Goal: Task Accomplishment & Management: Use online tool/utility

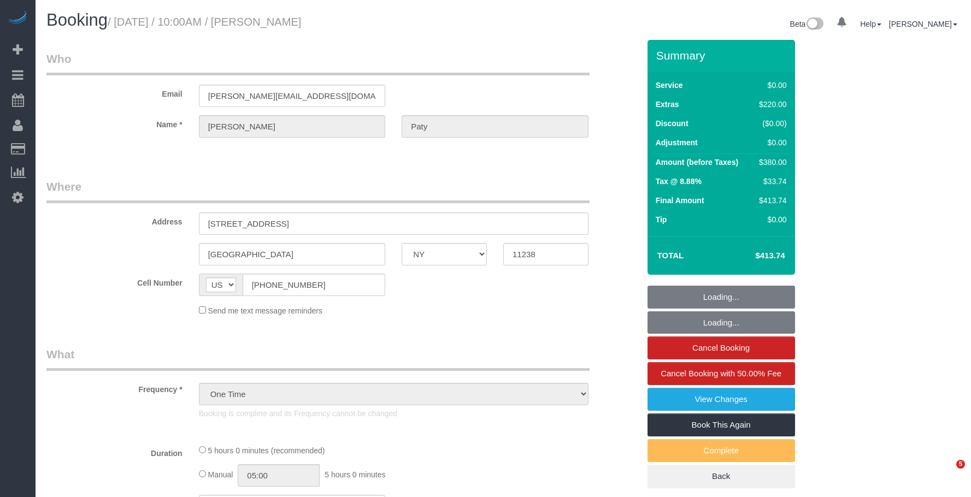
select select "NY"
select select "1"
select select "spot1"
select select "number:89"
select select "number:90"
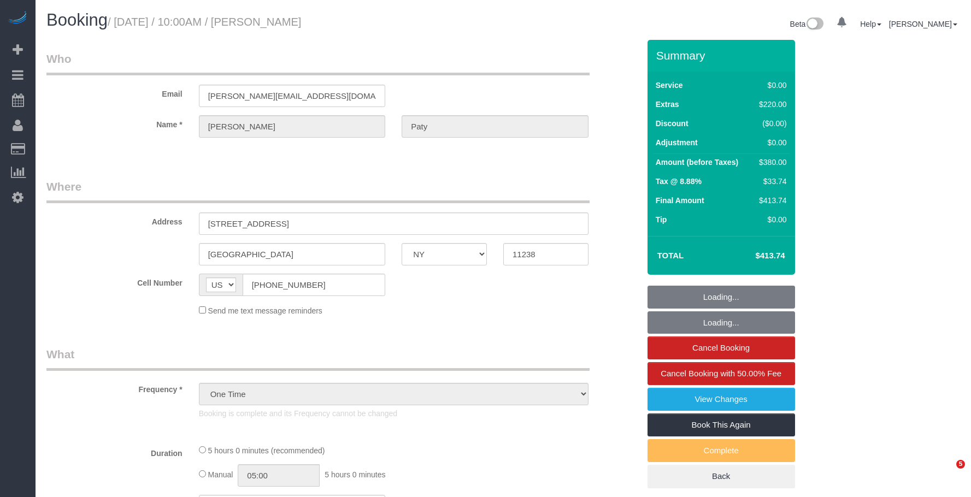
select select "number:15"
select select "number:5"
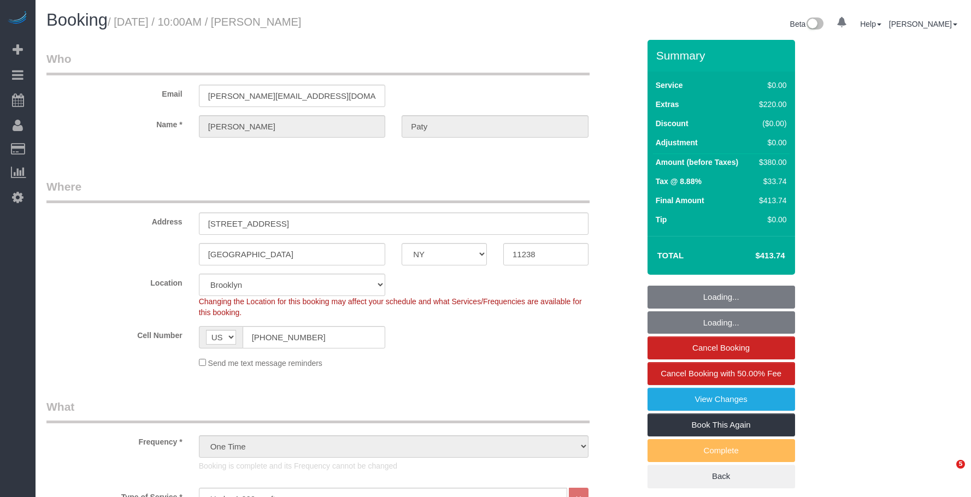
select select
select select "object:1480"
select select "spot6"
select select "1"
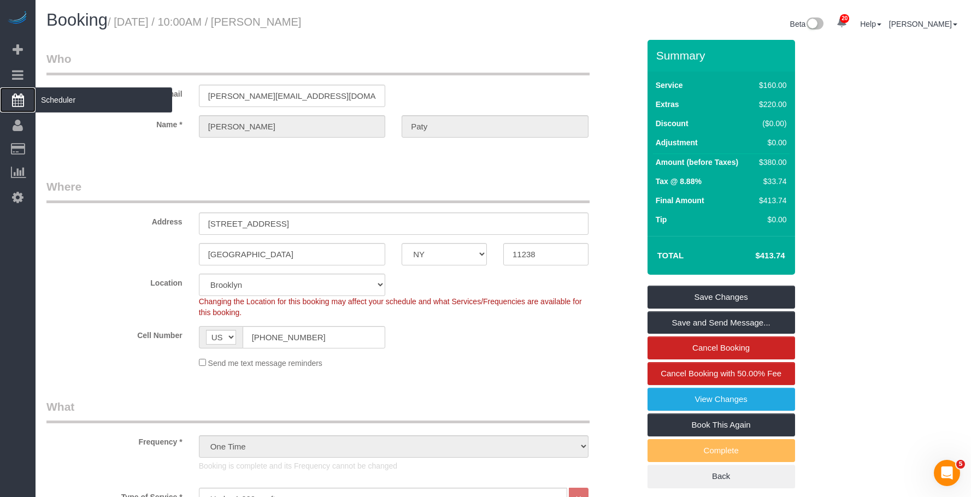
click at [87, 108] on span "Scheduler" at bounding box center [104, 99] width 137 height 25
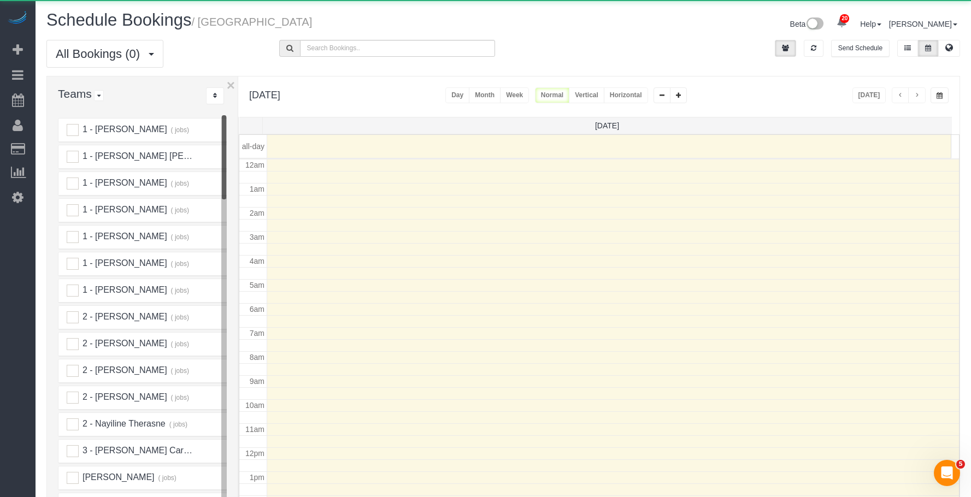
scroll to position [145, 0]
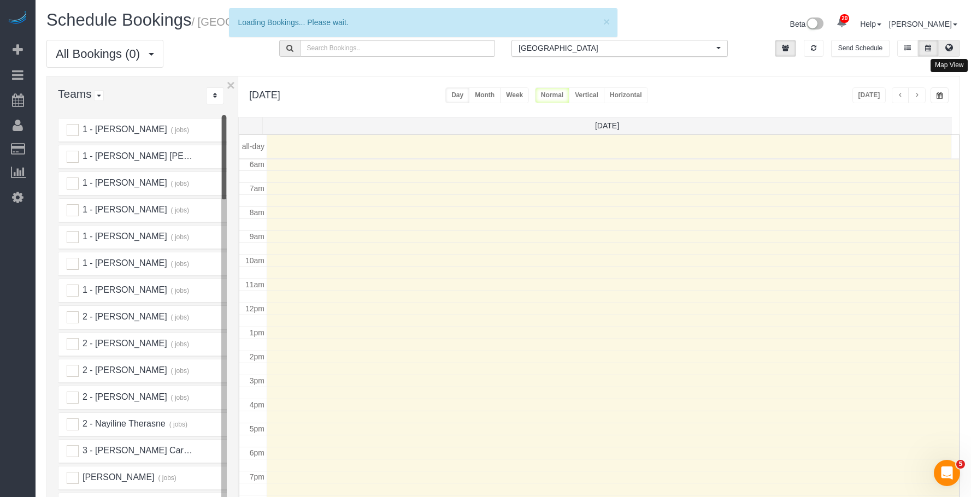
click at [947, 48] on icon at bounding box center [949, 47] width 8 height 7
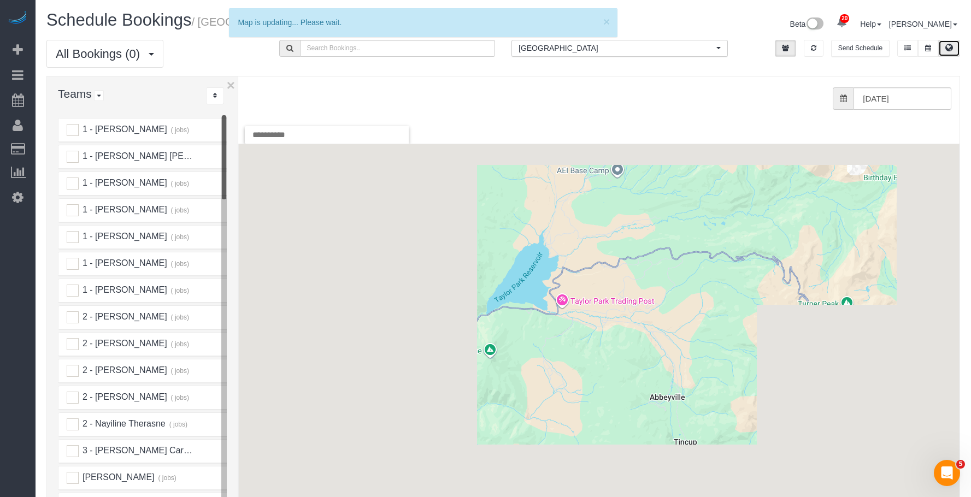
click at [587, 55] on button "[GEOGRAPHIC_DATA] All Locations" at bounding box center [619, 48] width 216 height 17
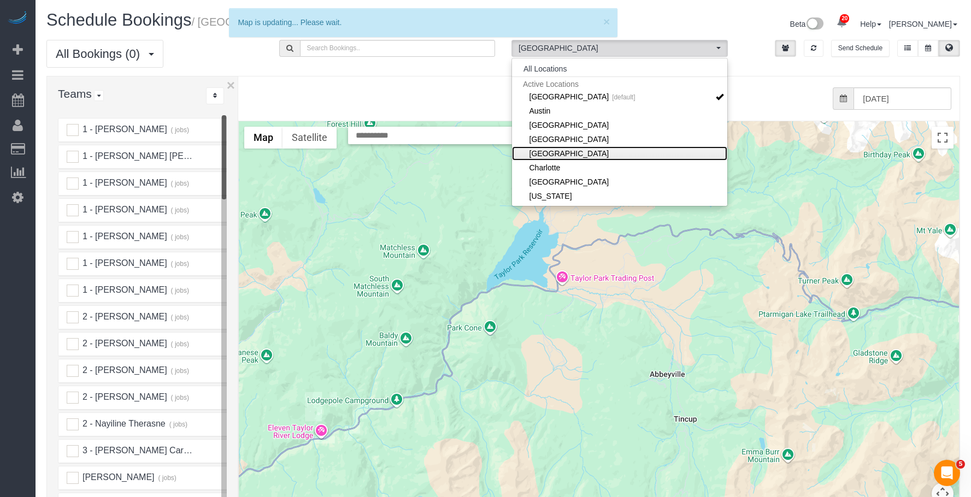
click at [581, 149] on link "[GEOGRAPHIC_DATA]" at bounding box center [619, 153] width 215 height 14
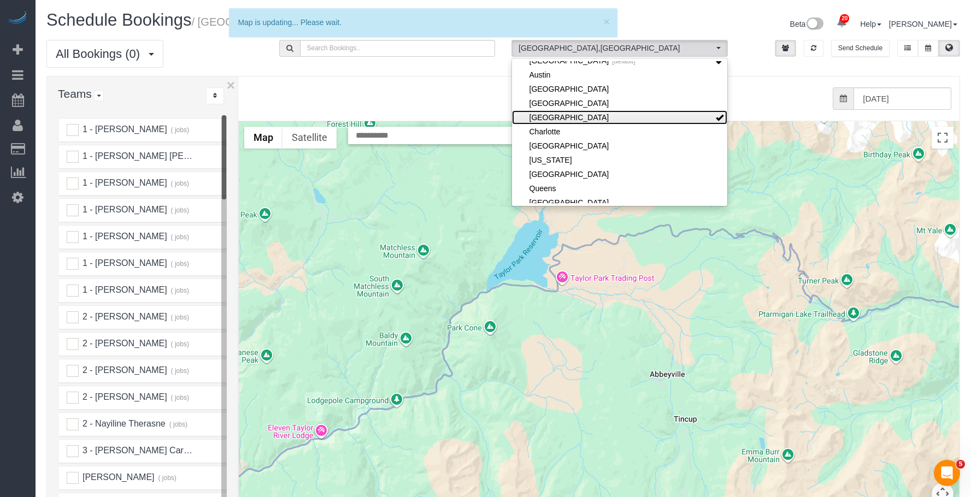
scroll to position [55, 0]
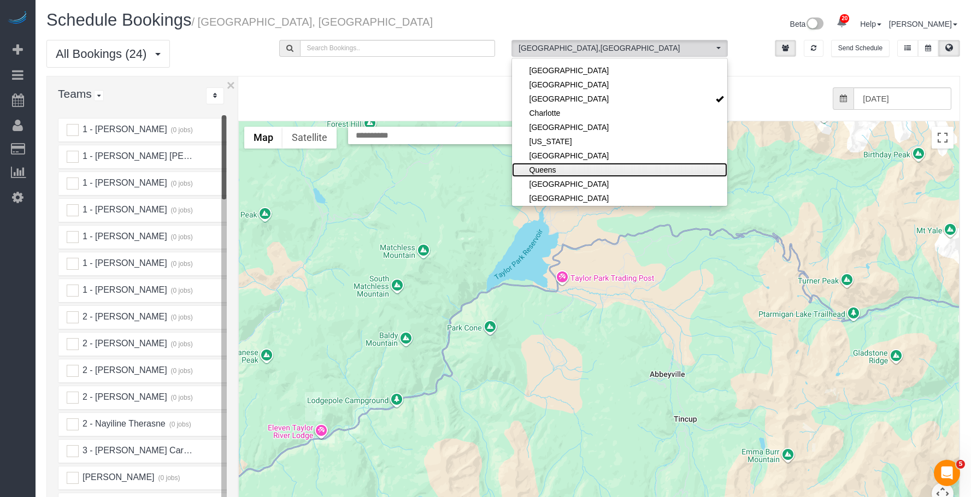
click at [570, 169] on link "Queens" at bounding box center [619, 170] width 215 height 14
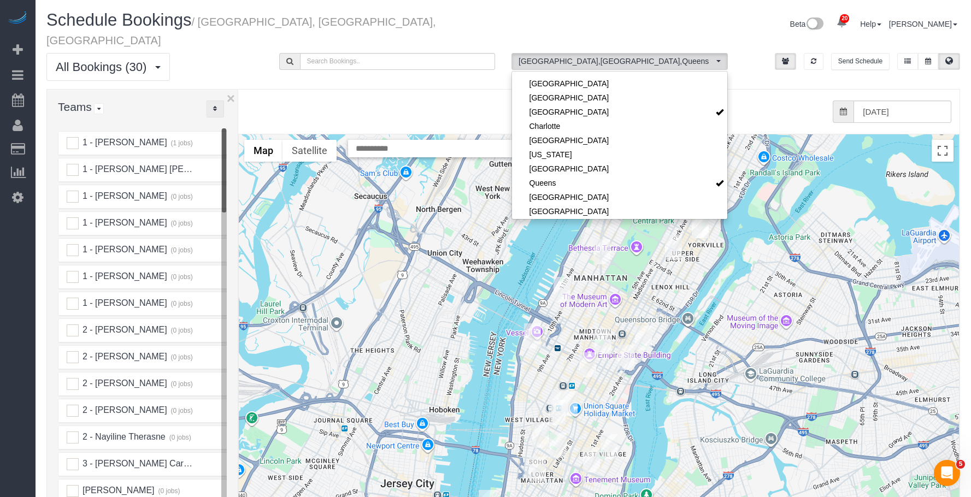
click at [216, 105] on icon "..." at bounding box center [215, 108] width 4 height 7
click at [229, 136] on link "A-Z" at bounding box center [250, 143] width 86 height 14
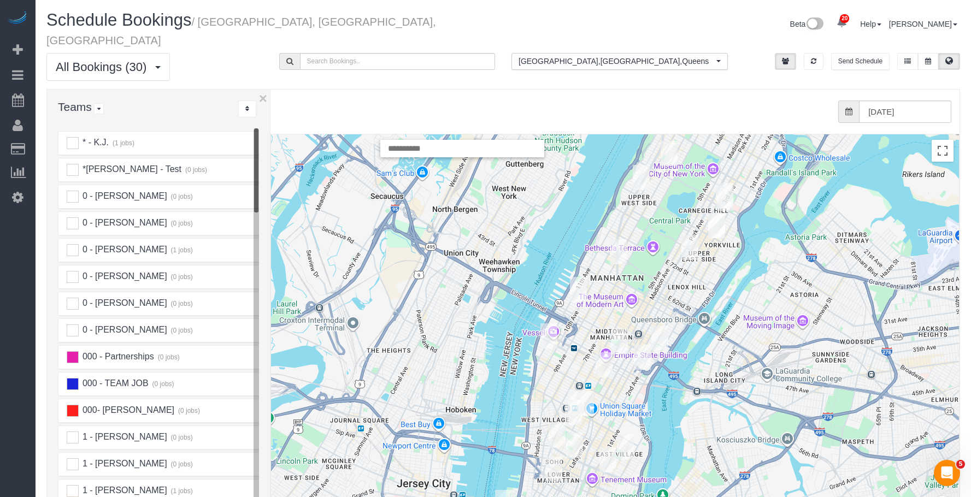
drag, startPoint x: 240, startPoint y: 108, endPoint x: 275, endPoint y: 108, distance: 35.0
click at [275, 108] on div "× Teams All Teams All Active Teams Active Teams For Location(s) Rating A-Z * - …" at bounding box center [503, 335] width 914 height 493
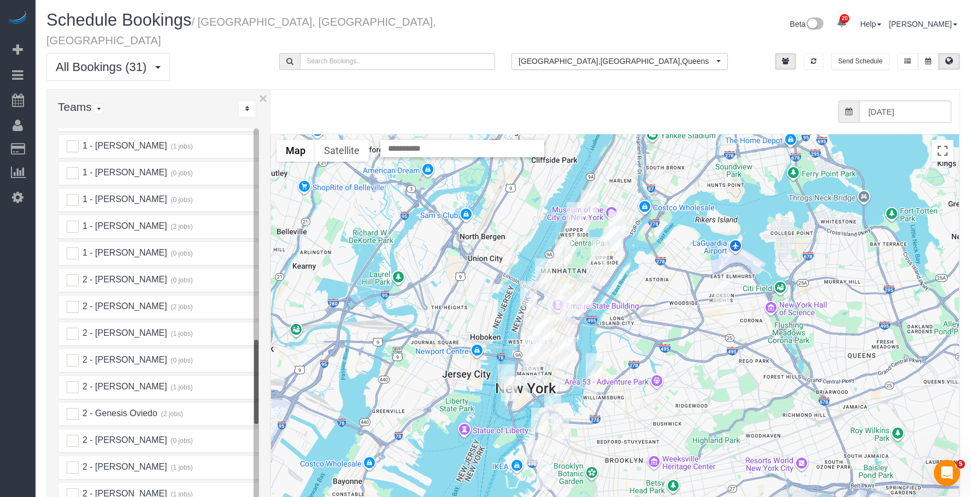
scroll to position [1093, 0]
click at [74, 329] on ins at bounding box center [73, 335] width 12 height 12
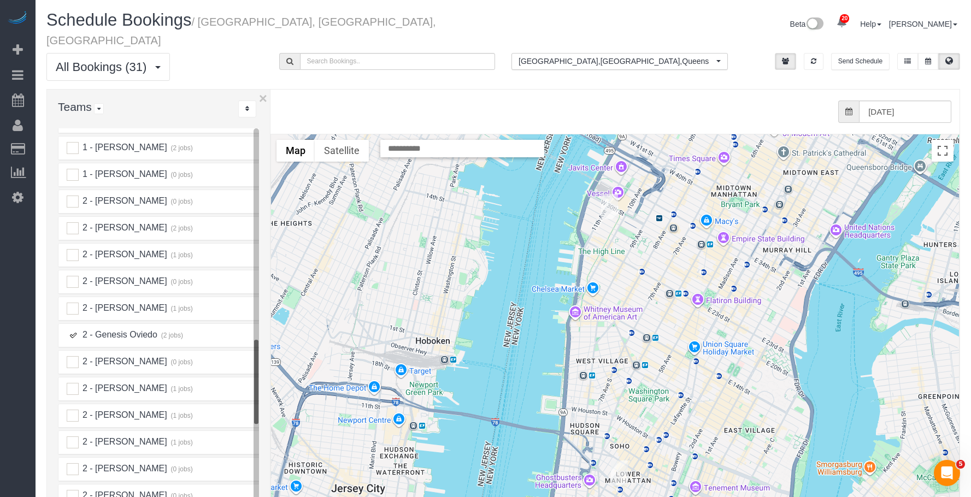
click at [604, 194] on img "09/17/2025 11:00AM - Aura Salazar - 525 West 28th Street, Apt. 557, New York, N…" at bounding box center [609, 206] width 17 height 25
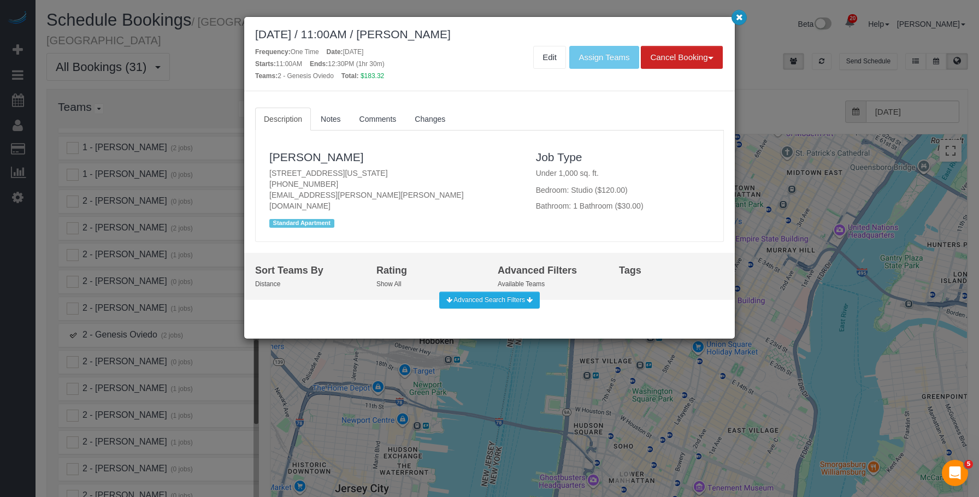
click at [741, 17] on icon "button" at bounding box center [739, 17] width 7 height 7
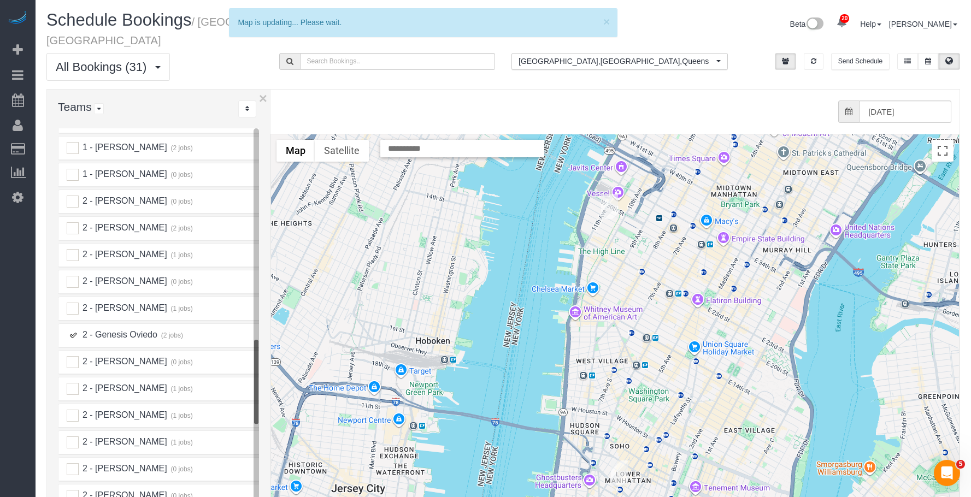
click at [620, 461] on img "09/17/2025 7:45AM - Alice Ma (Mad Realities) - 425 Broadway, Suite 2, New York,…" at bounding box center [619, 473] width 17 height 25
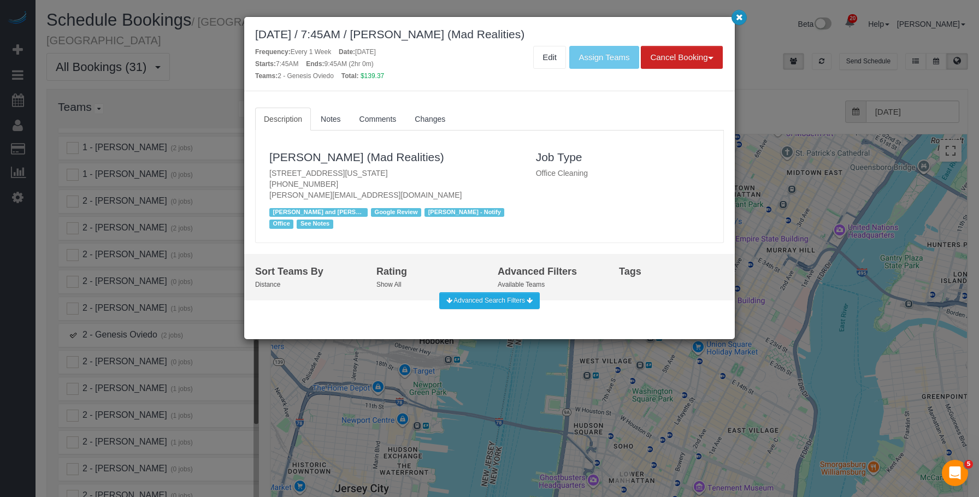
click at [737, 18] on icon "button" at bounding box center [739, 17] width 7 height 7
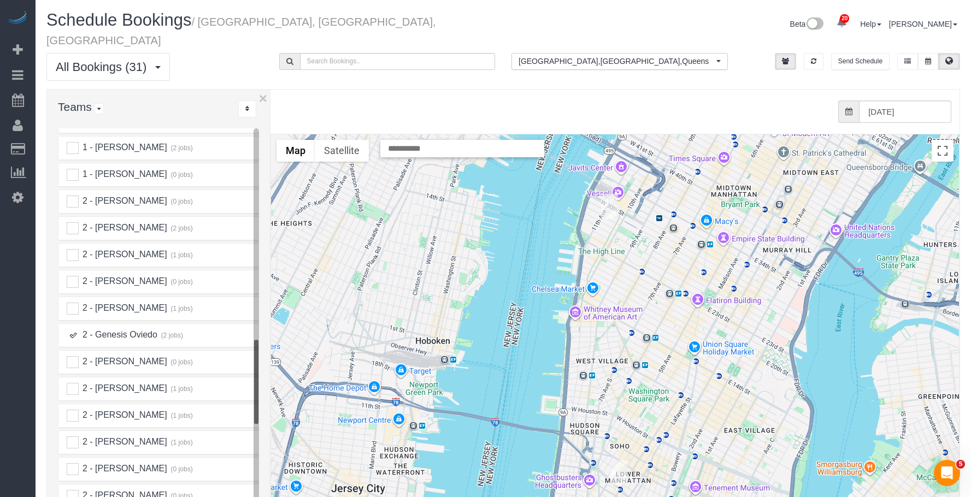
click at [610, 194] on img "09/17/2025 11:00AM - Aura Salazar - 525 West 28th Street, Apt. 557, New York, N…" at bounding box center [609, 206] width 17 height 25
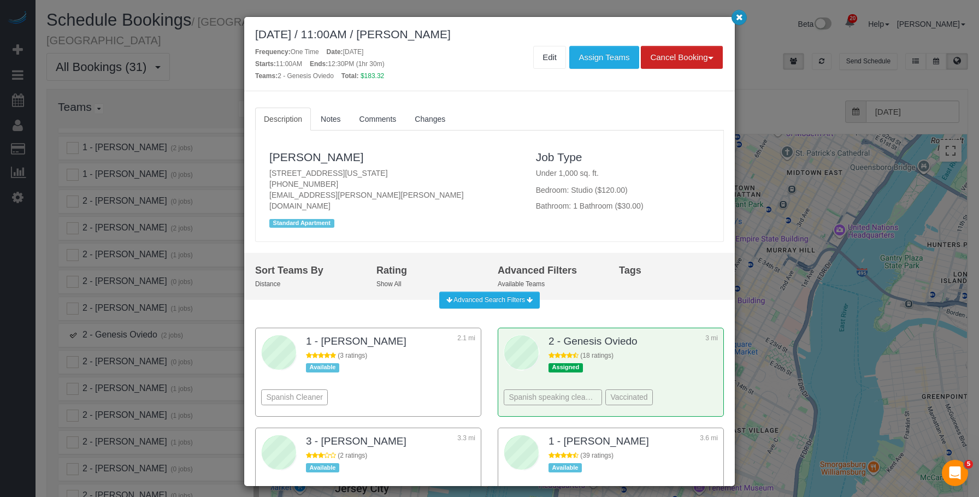
click at [735, 14] on button "button" at bounding box center [739, 17] width 15 height 15
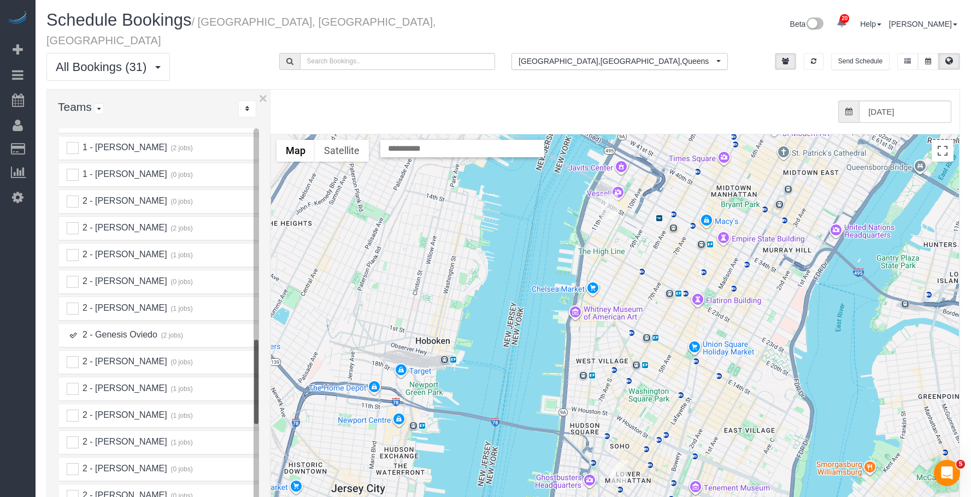
drag, startPoint x: 74, startPoint y: 320, endPoint x: 173, endPoint y: 294, distance: 102.2
click at [74, 329] on ins at bounding box center [73, 335] width 12 height 12
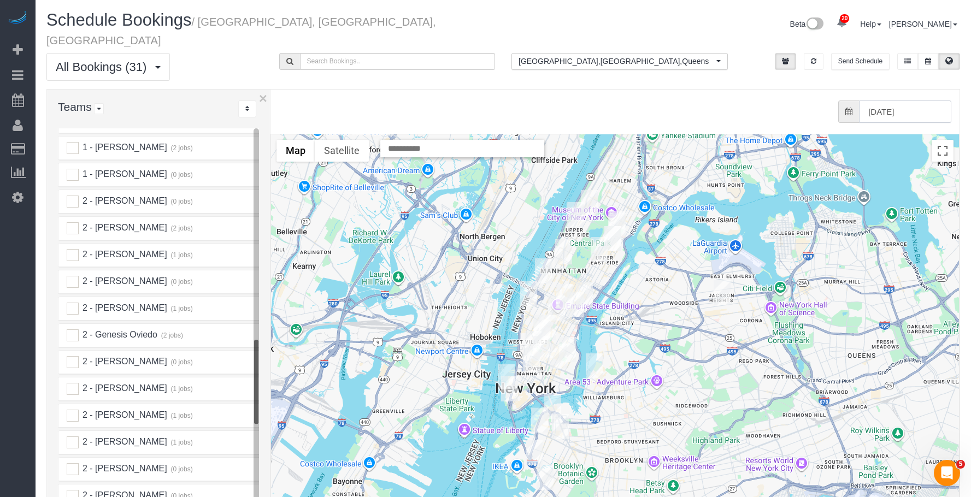
click at [899, 101] on input "[DATE]" at bounding box center [905, 112] width 92 height 22
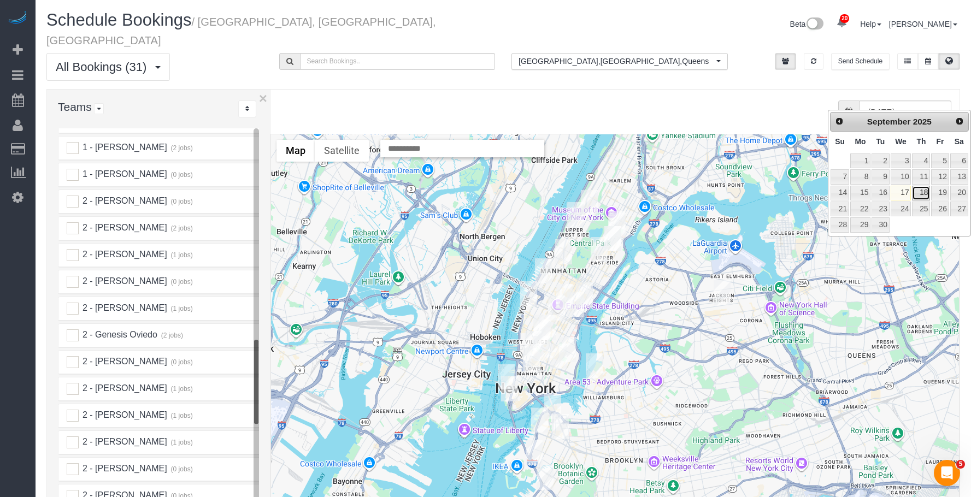
click at [923, 194] on link "18" at bounding box center [921, 193] width 18 height 15
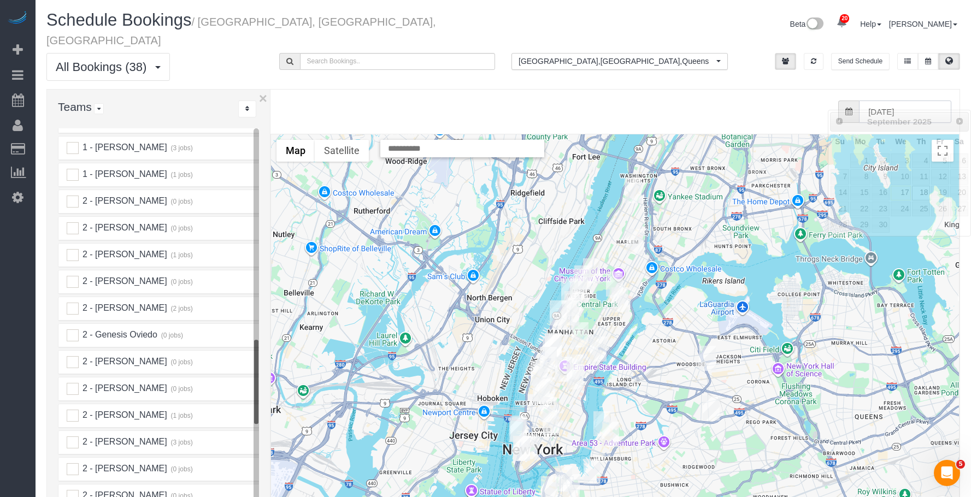
click at [886, 101] on input "[DATE]" at bounding box center [905, 112] width 92 height 22
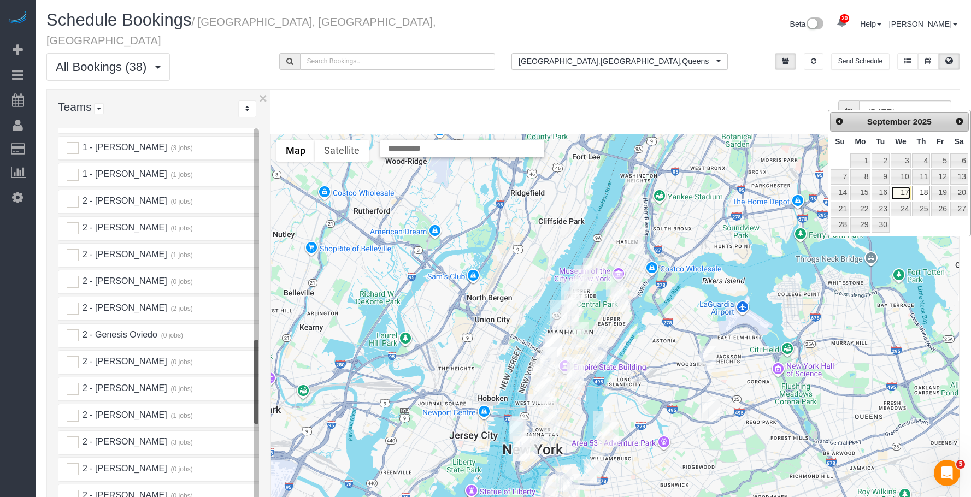
click at [901, 194] on link "17" at bounding box center [901, 193] width 21 height 15
type input "[DATE]"
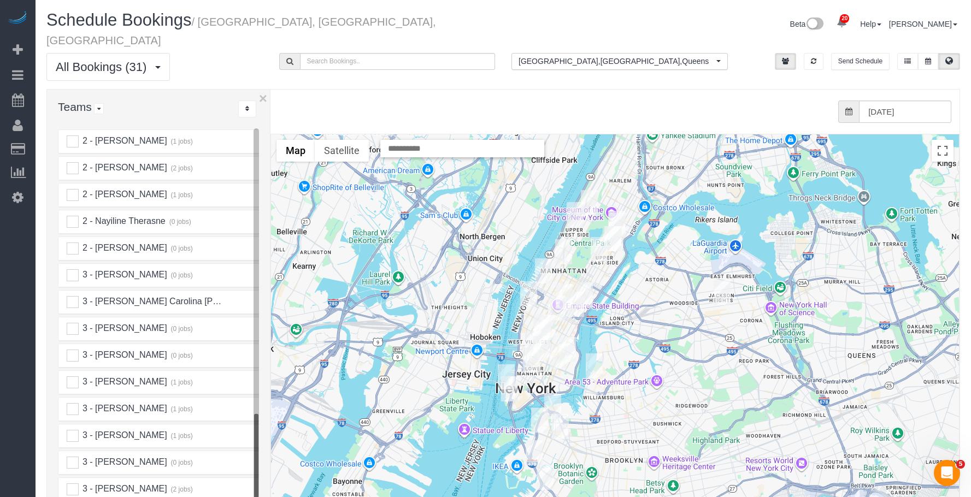
scroll to position [1475, 0]
click at [73, 429] on ins at bounding box center [73, 435] width 12 height 12
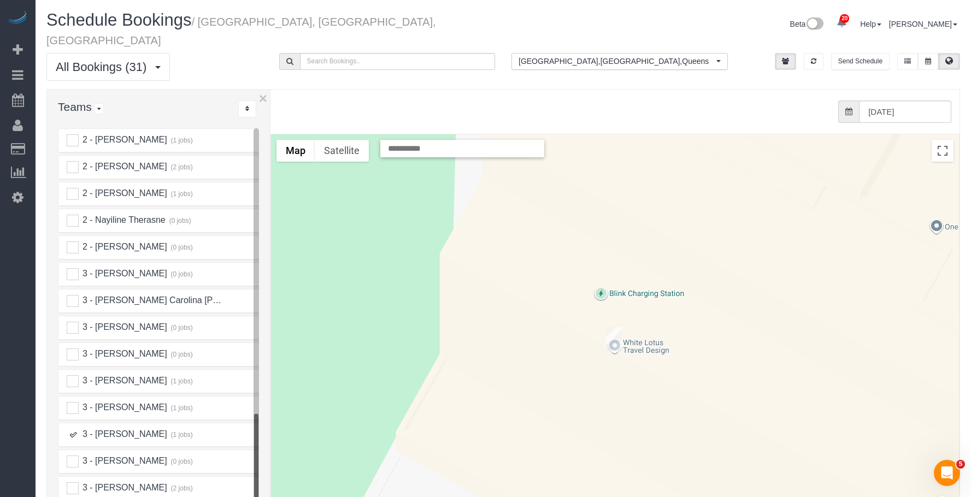
click at [623, 327] on div "To navigate, press the arrow keys." at bounding box center [615, 352] width 688 height 436
click at [619, 327] on img "09/17/2025 11:30AM - Jennifer Vest - 215 East 96th Street, Apt 10r, New York, N…" at bounding box center [614, 339] width 17 height 25
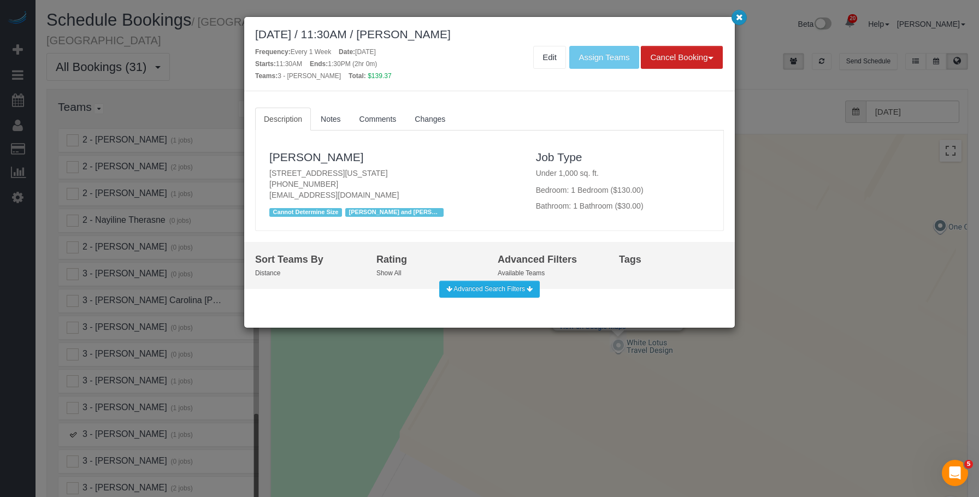
click at [738, 14] on icon "button" at bounding box center [739, 17] width 7 height 7
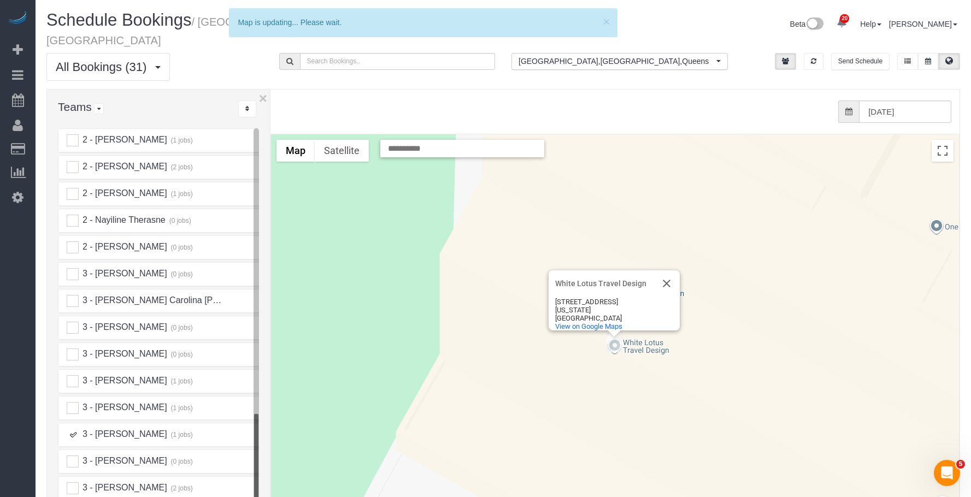
drag, startPoint x: 73, startPoint y: 423, endPoint x: 343, endPoint y: 333, distance: 284.9
click at [74, 429] on ins at bounding box center [73, 435] width 12 height 12
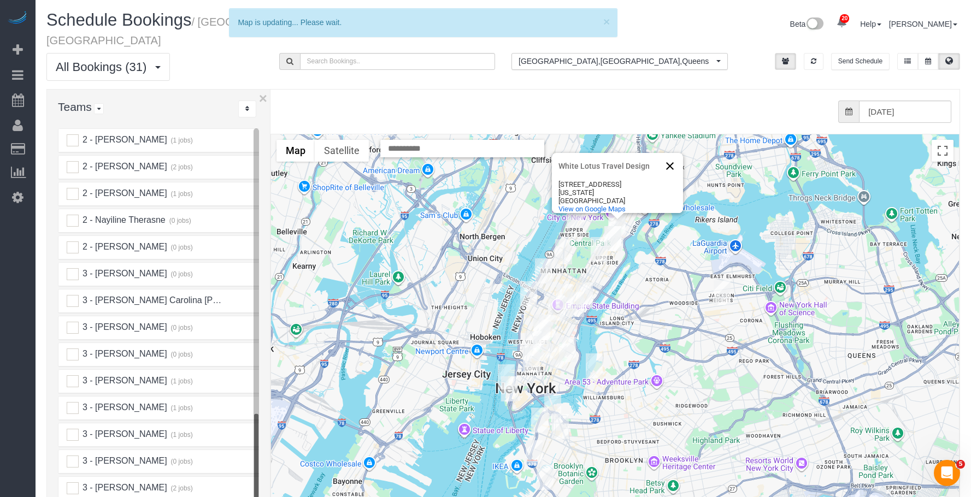
click at [669, 153] on button "Close" at bounding box center [670, 166] width 26 height 26
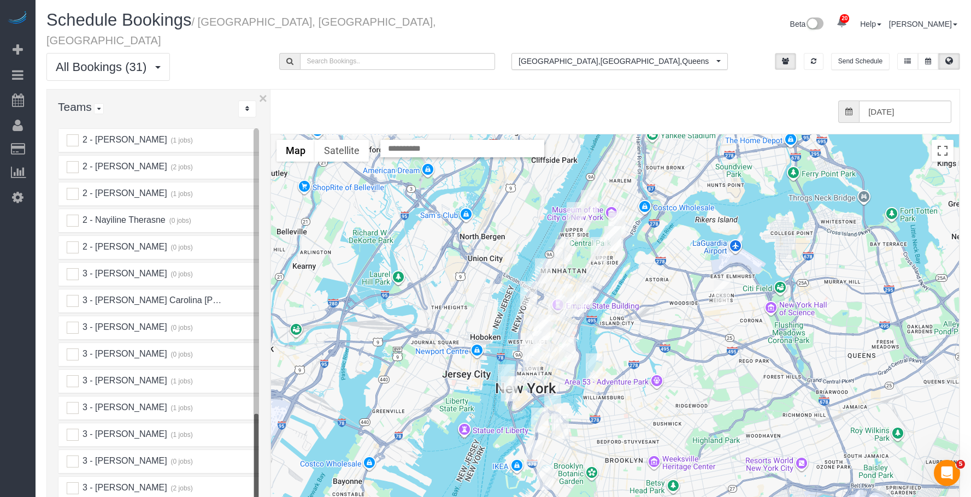
click at [456, 90] on div "from 0 bookings processed (Found: 0). [DATE]" at bounding box center [606, 112] width 689 height 44
drag, startPoint x: 73, startPoint y: 369, endPoint x: 185, endPoint y: 365, distance: 112.6
click at [73, 375] on ins at bounding box center [73, 381] width 12 height 12
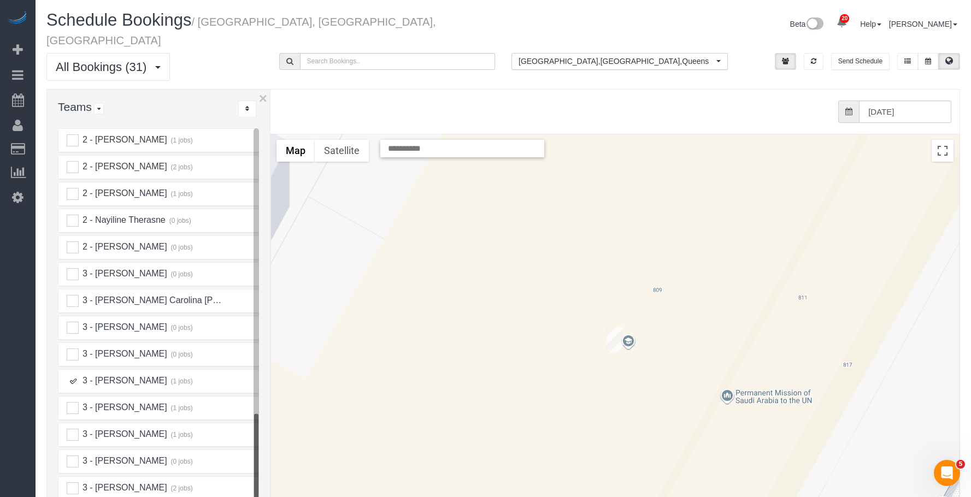
click at [614, 327] on img "09/17/2025 2:00PM - Permanent Mission of the State of Qatar to the UN (Yahya Al…" at bounding box center [614, 339] width 17 height 25
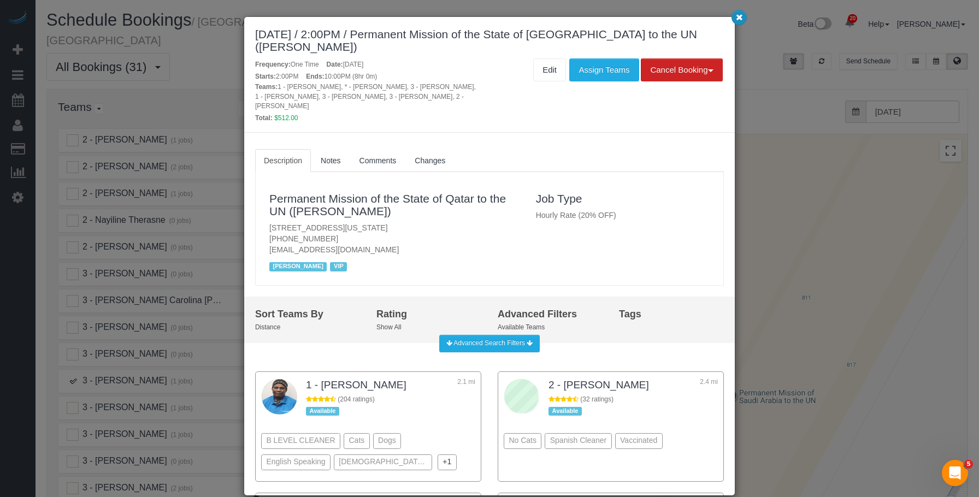
click at [741, 15] on icon "button" at bounding box center [739, 17] width 7 height 7
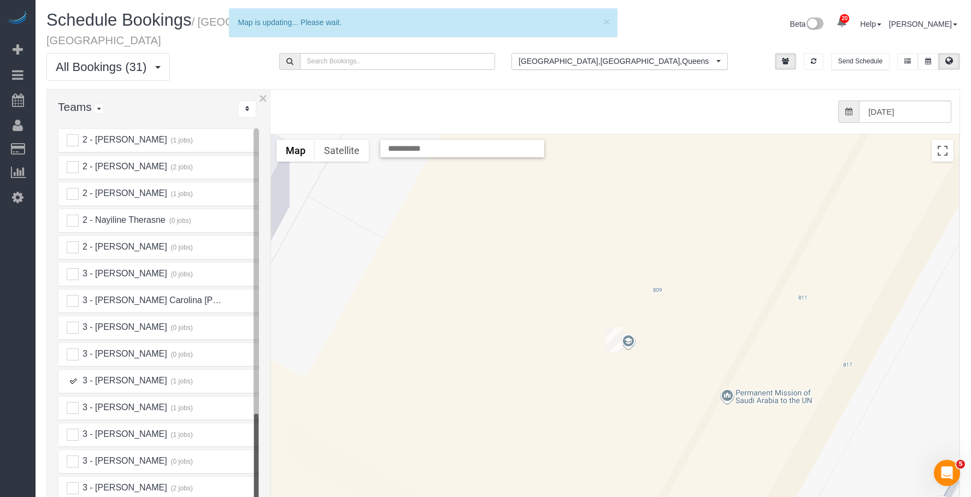
click at [75, 375] on ins at bounding box center [73, 381] width 12 height 12
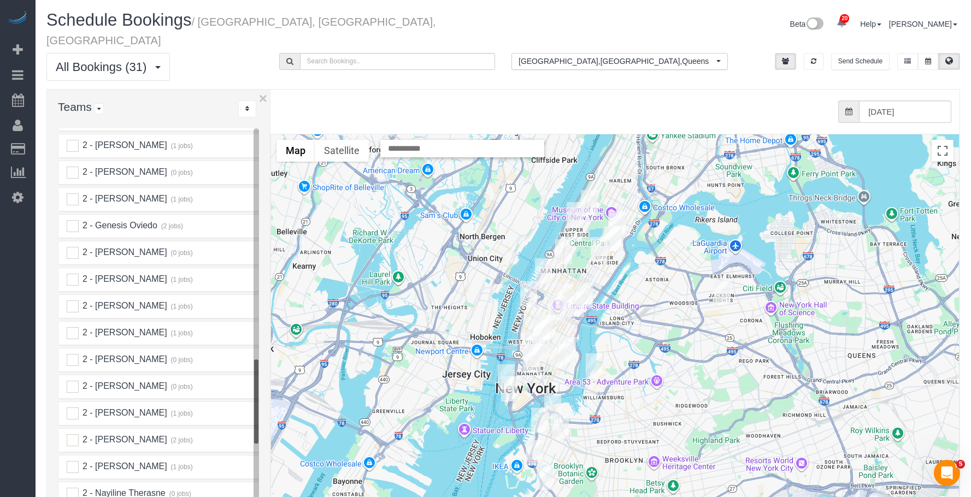
scroll to position [1147, 0]
click at [71, 248] on ins at bounding box center [73, 254] width 12 height 12
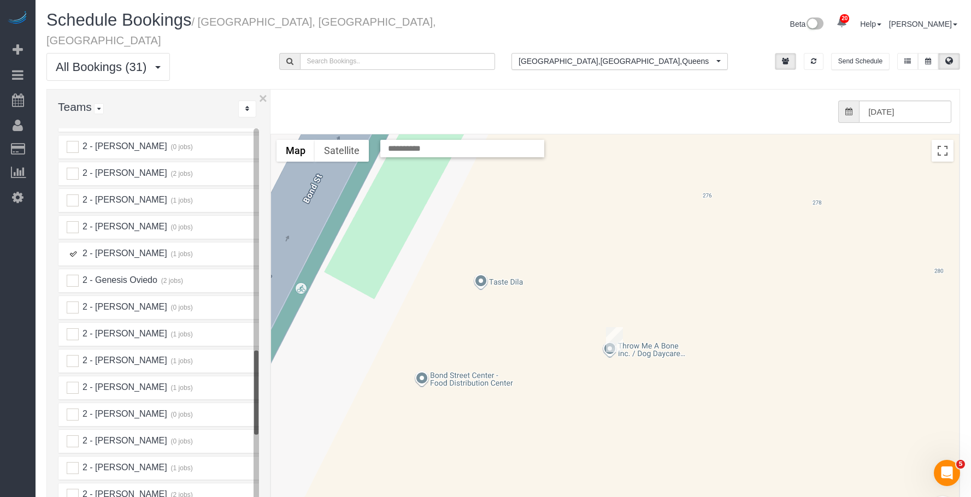
click at [614, 327] on img "09/17/2025 10:00AM - David Mulle - 33 Bond Street, Apt 835, Brooklyn, NY 11201" at bounding box center [614, 339] width 17 height 25
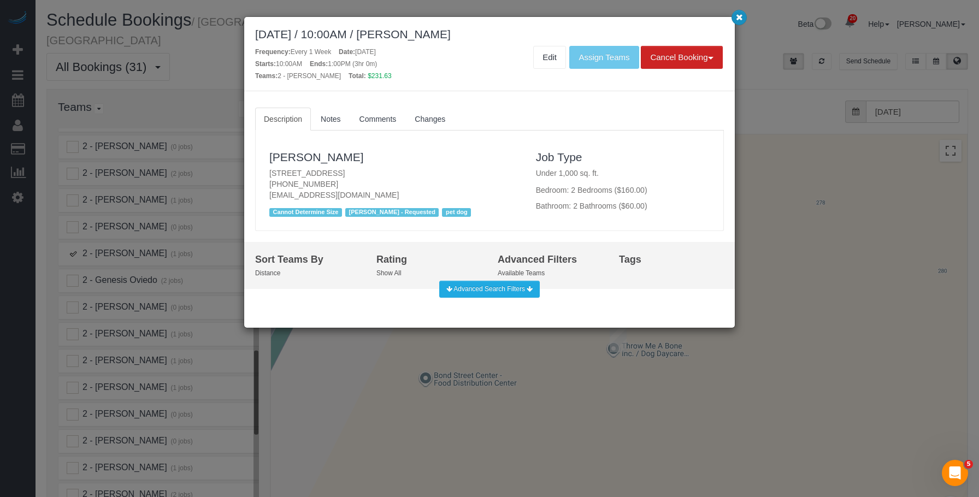
click at [742, 15] on icon "button" at bounding box center [739, 17] width 7 height 7
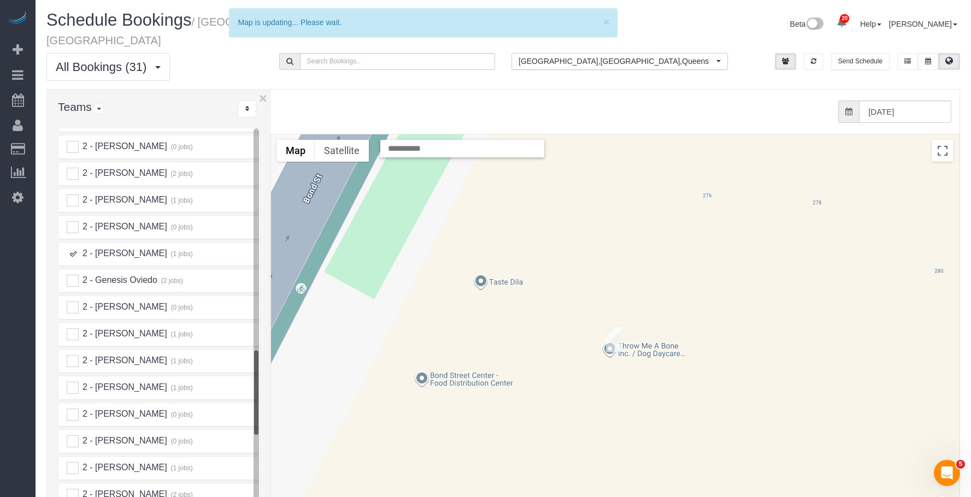
click at [70, 248] on ins at bounding box center [73, 254] width 12 height 12
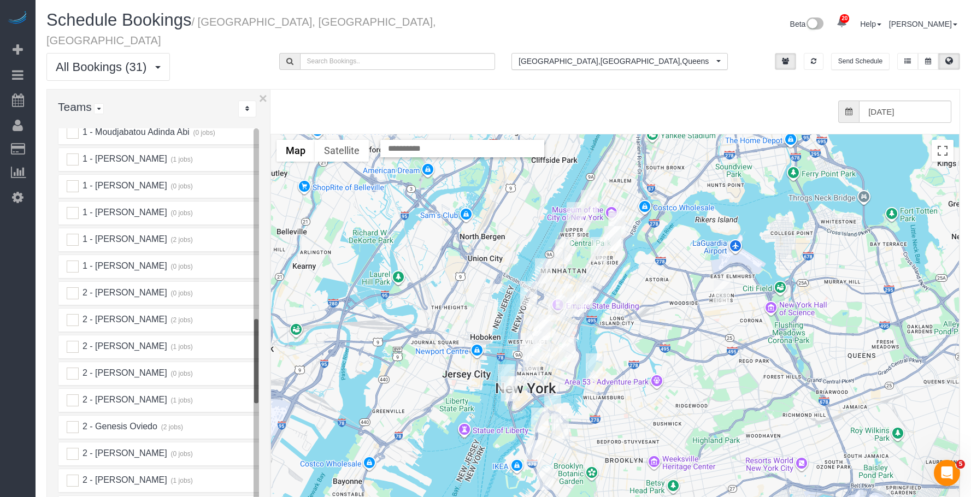
scroll to position [984, 0]
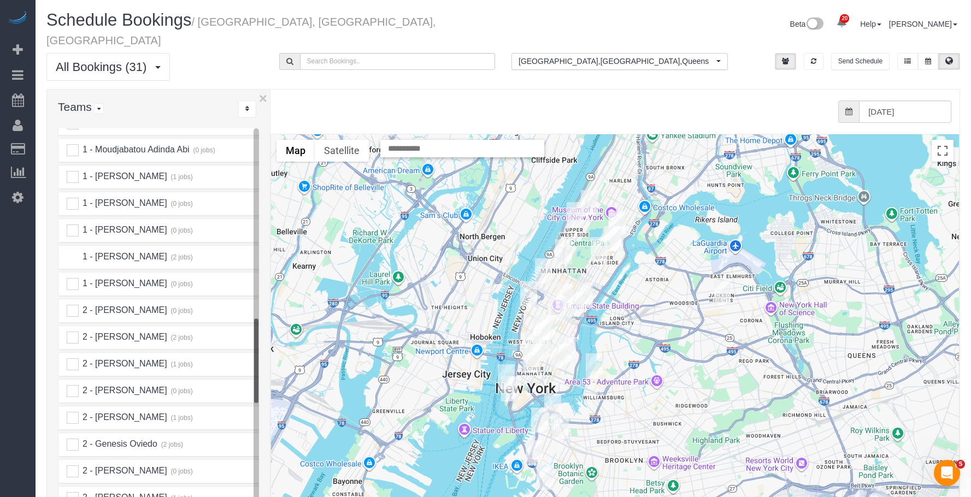
click at [74, 251] on ins at bounding box center [73, 257] width 12 height 12
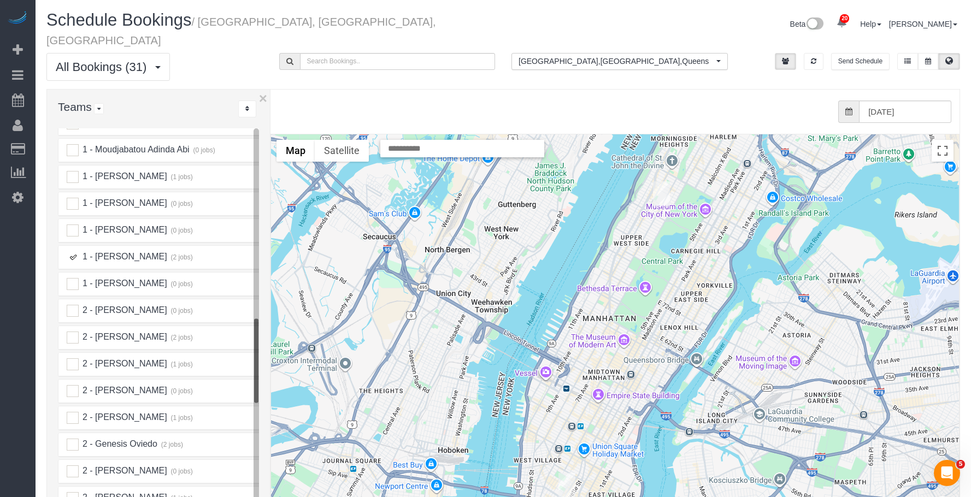
click at [662, 183] on img "09/17/2025 1:00PM - Christopher Cavilli - 805 Columbus Avenue, Phd, New York, N…" at bounding box center [661, 193] width 17 height 25
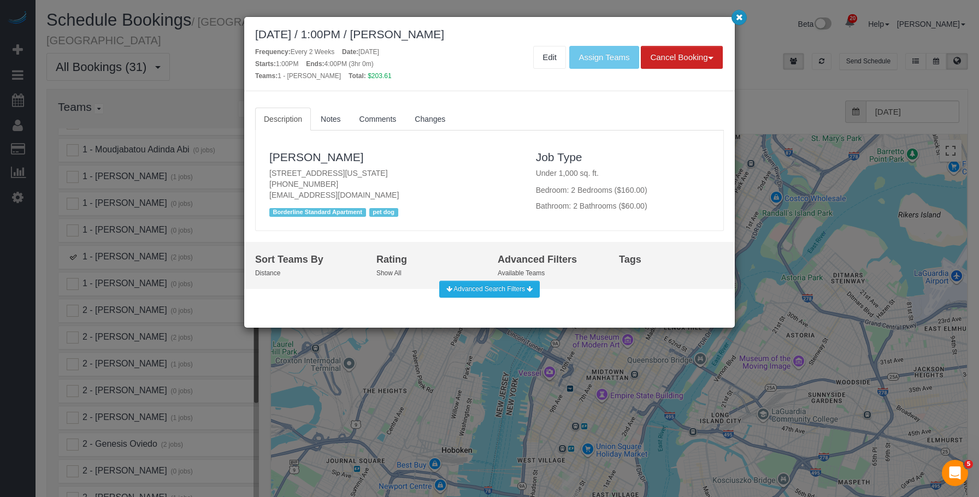
click at [736, 19] on icon "button" at bounding box center [739, 17] width 7 height 7
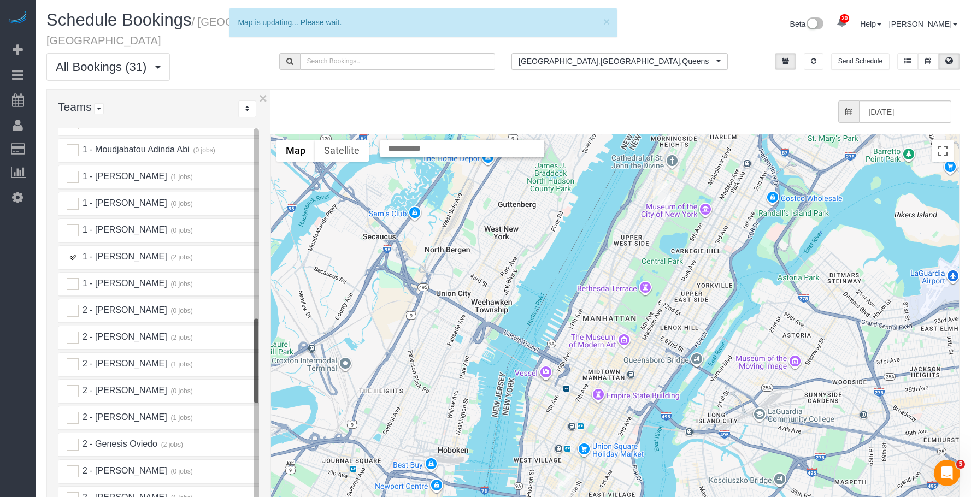
click at [568, 474] on img "09/17/2025 7:00PM - Elaine Pugsley (Mythology) - 324 Lafayette Street, 2nd Floo…" at bounding box center [566, 485] width 17 height 25
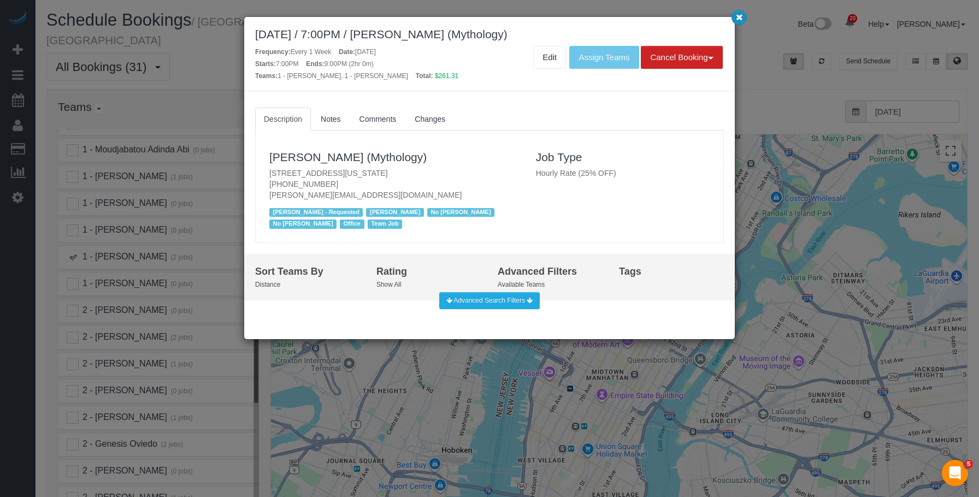
click at [738, 17] on icon "button" at bounding box center [739, 17] width 7 height 7
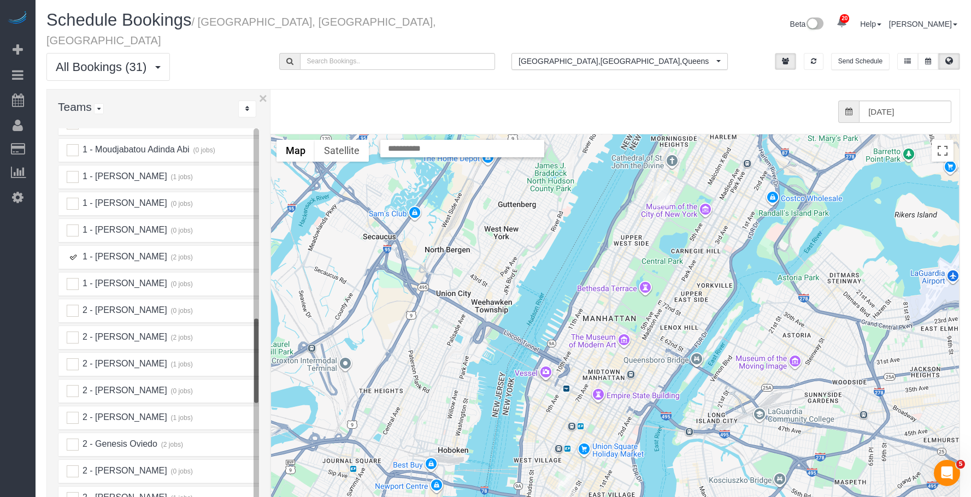
click at [71, 251] on ins at bounding box center [73, 257] width 12 height 12
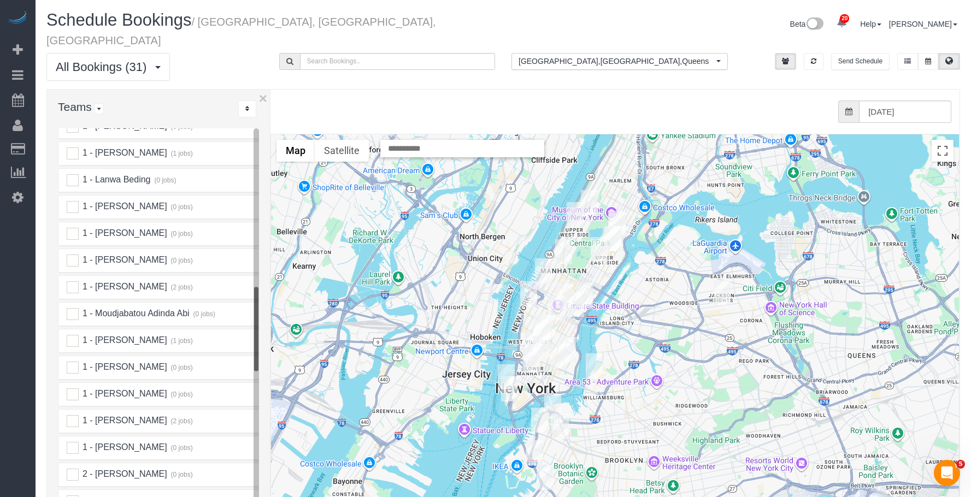
scroll to position [765, 0]
click at [70, 202] on ins at bounding box center [73, 208] width 12 height 12
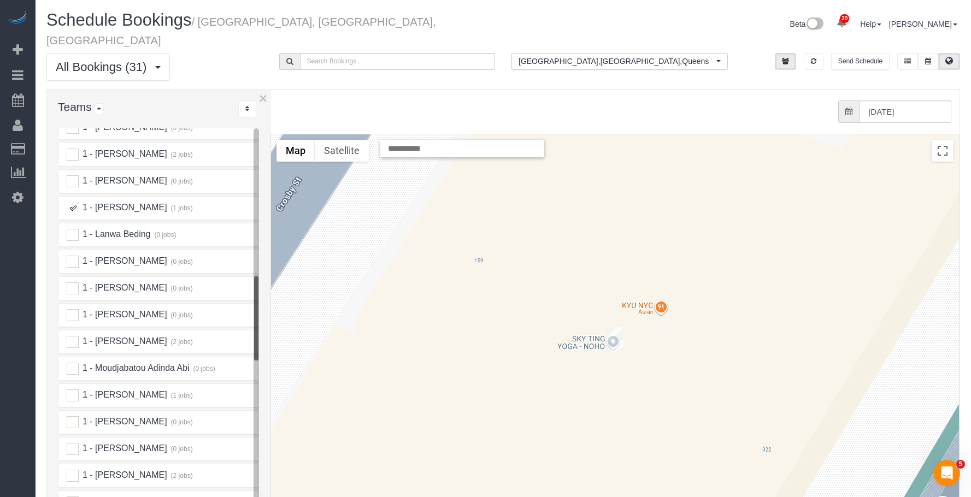
click at [610, 327] on img "09/17/2025 7:00PM - Elaine Pugsley (Mythology) - 324 Lafayette Street, 2nd Floo…" at bounding box center [614, 339] width 17 height 25
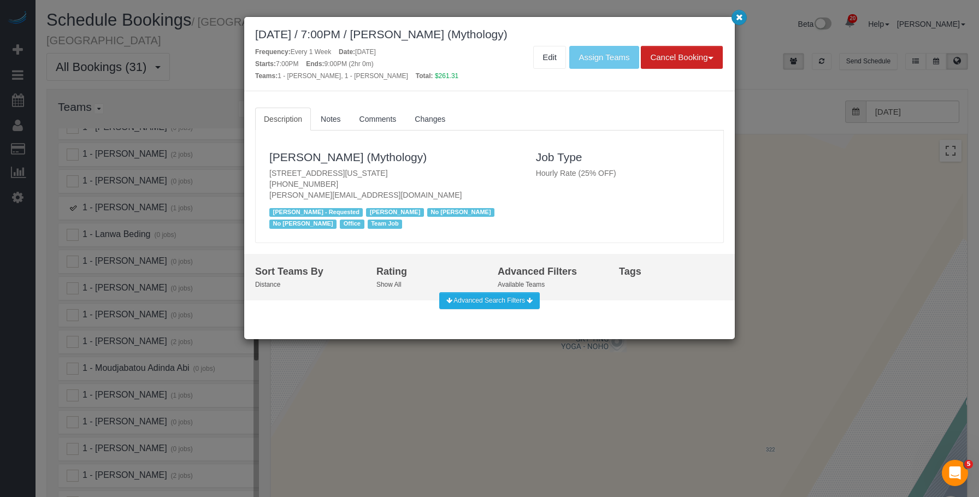
click at [734, 17] on button "button" at bounding box center [739, 17] width 15 height 15
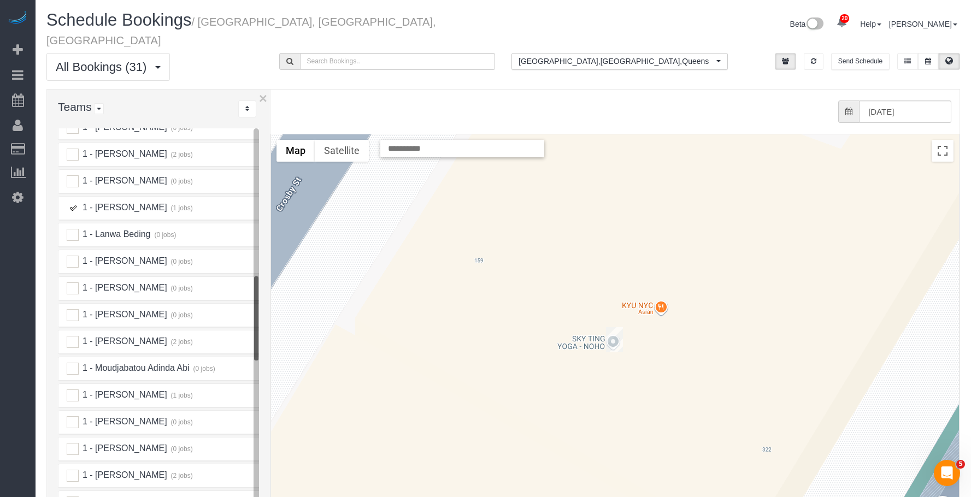
drag, startPoint x: 72, startPoint y: 195, endPoint x: 90, endPoint y: 212, distance: 25.5
click at [72, 202] on ins at bounding box center [73, 208] width 12 height 12
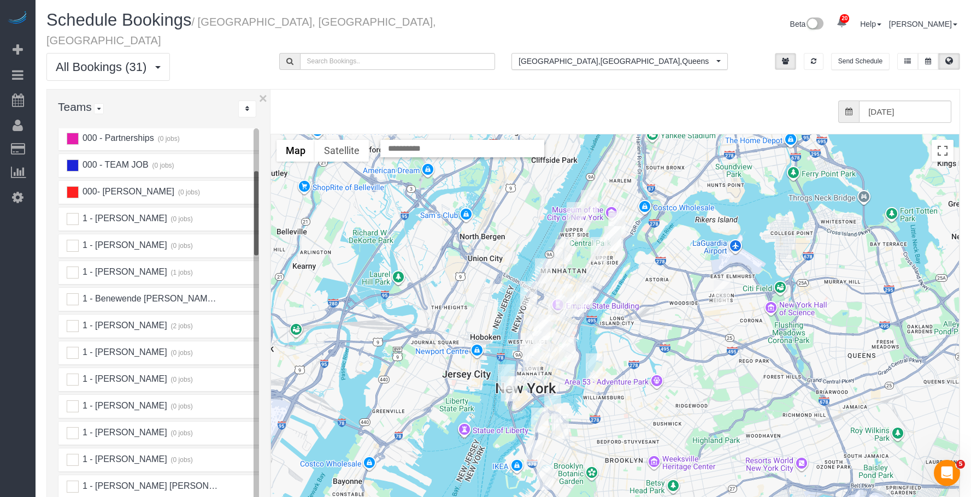
scroll to position [382, 0]
